Goal: Navigation & Orientation: Find specific page/section

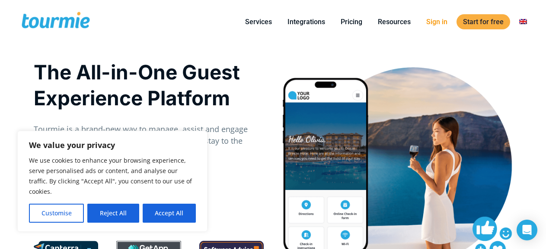
click at [435, 16] on link "Sign in" at bounding box center [436, 21] width 34 height 11
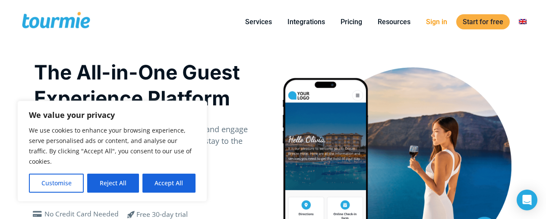
click at [435, 32] on li "Sign in" at bounding box center [437, 21] width 37 height 39
click at [434, 16] on li "Sign in" at bounding box center [437, 21] width 37 height 39
click at [434, 22] on link "Sign in" at bounding box center [437, 21] width 34 height 11
